Goal: Navigation & Orientation: Find specific page/section

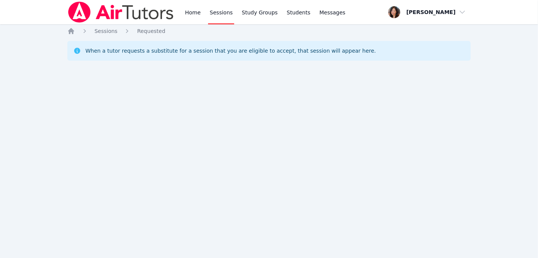
click at [150, 89] on div "Home Sessions Study Groups Students Messages Open user menu [PERSON_NAME] Open …" at bounding box center [269, 129] width 538 height 258
click at [192, 11] on link "Home" at bounding box center [193, 12] width 19 height 24
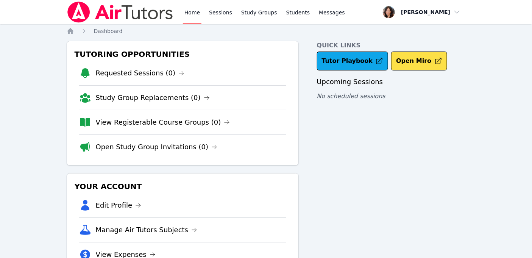
click at [145, 66] on li "Requested Sessions (0)" at bounding box center [182, 73] width 207 height 24
click at [150, 73] on link "Requested Sessions (0)" at bounding box center [140, 73] width 89 height 11
